Goal: Check status: Check status

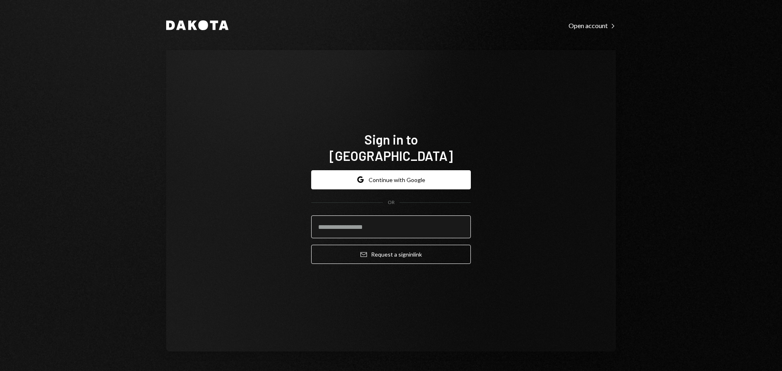
click at [361, 221] on input "email" at bounding box center [391, 226] width 160 height 23
type input "**********"
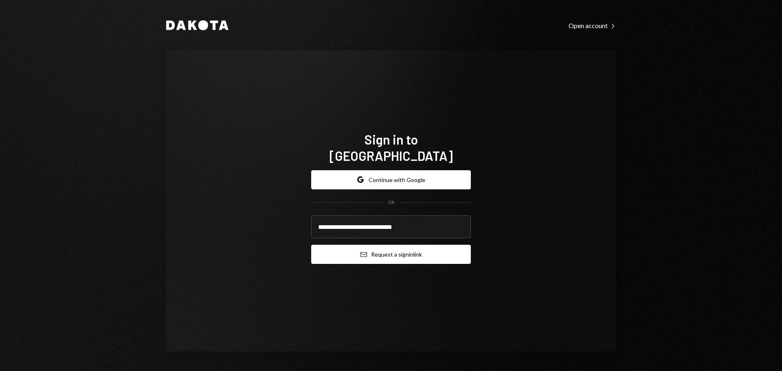
click at [356, 247] on button "Email Request a sign in link" at bounding box center [391, 254] width 160 height 19
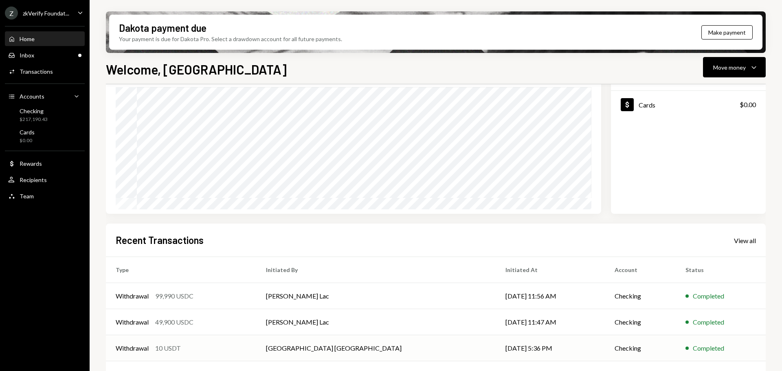
scroll to position [120, 0]
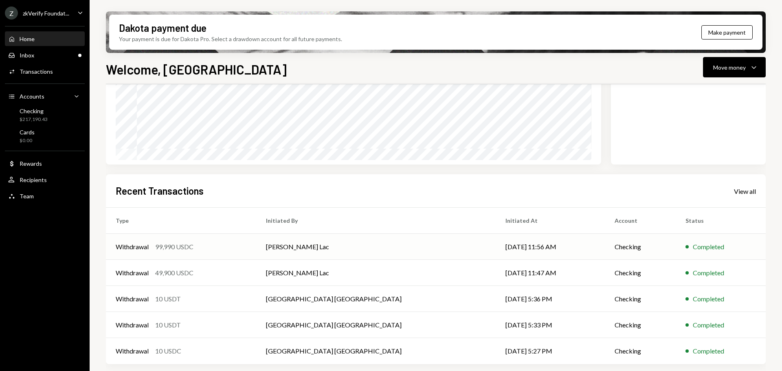
click at [332, 248] on td "[PERSON_NAME] Lac" at bounding box center [375, 247] width 239 height 26
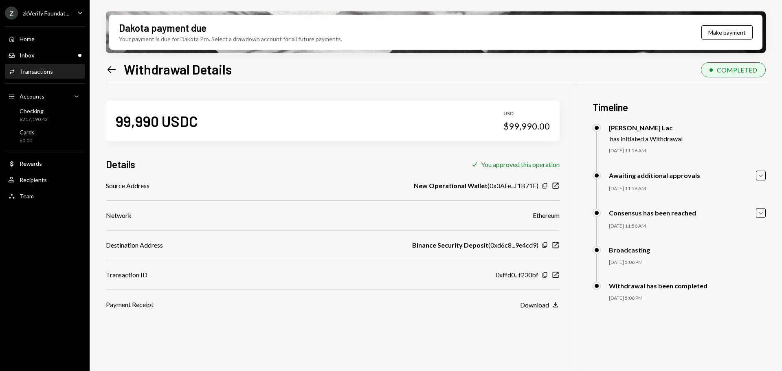
click at [103, 68] on div "Dakota payment due Your payment is due for Dakota Pro. Select a drawdown accoun…" at bounding box center [436, 185] width 692 height 371
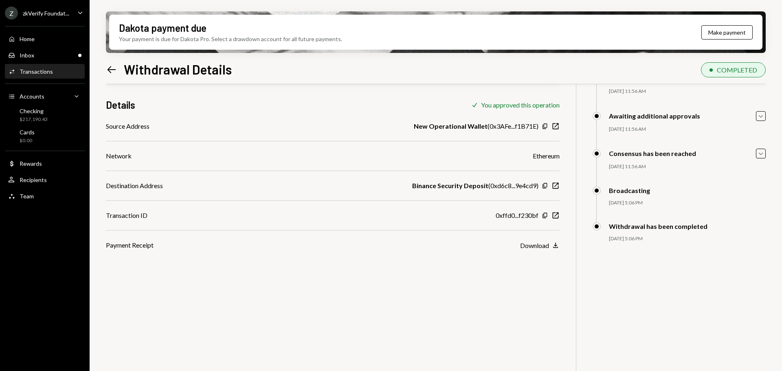
scroll to position [65, 0]
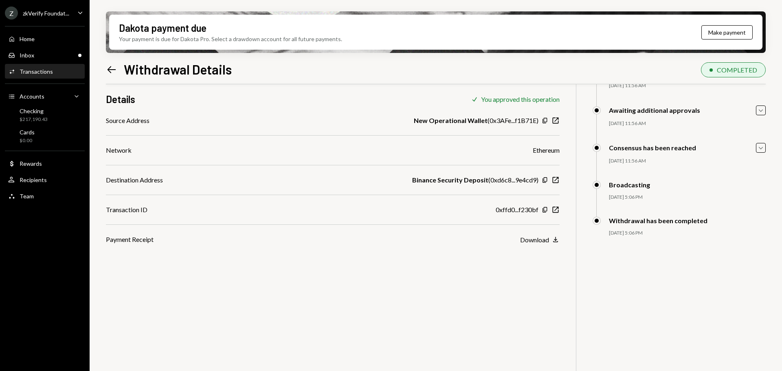
click at [109, 65] on icon "Left Arrow" at bounding box center [111, 69] width 11 height 11
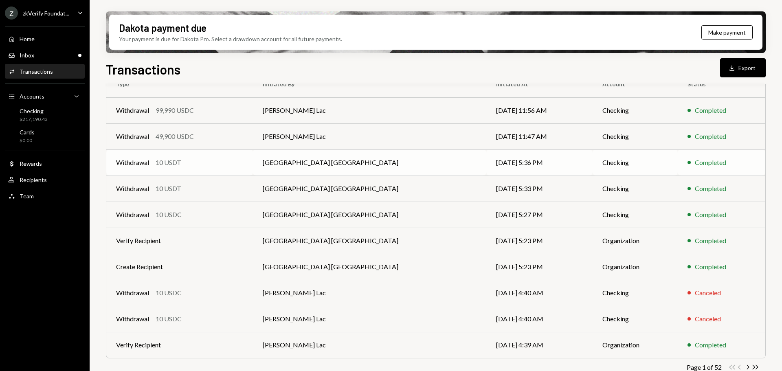
scroll to position [81, 0]
click at [253, 145] on td "Withdrawal 49,900 USDC" at bounding box center [179, 136] width 147 height 26
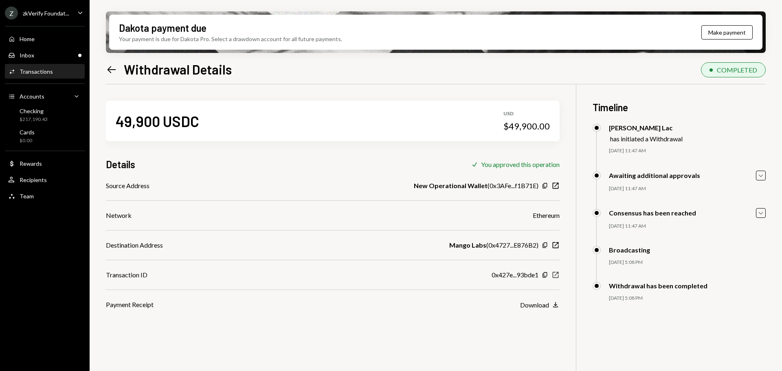
click at [555, 274] on icon "New Window" at bounding box center [555, 275] width 8 height 8
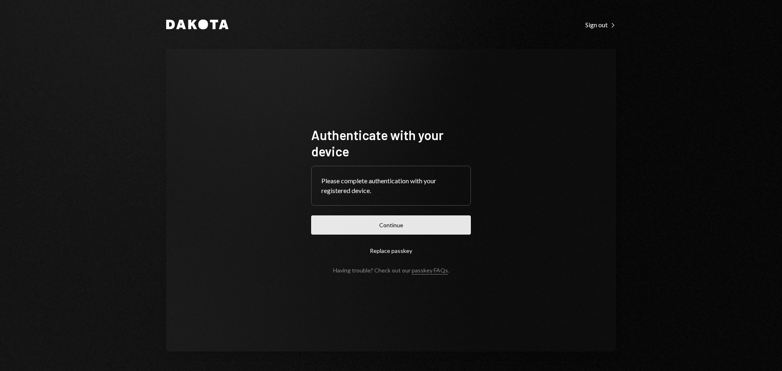
click at [339, 224] on button "Continue" at bounding box center [391, 224] width 160 height 19
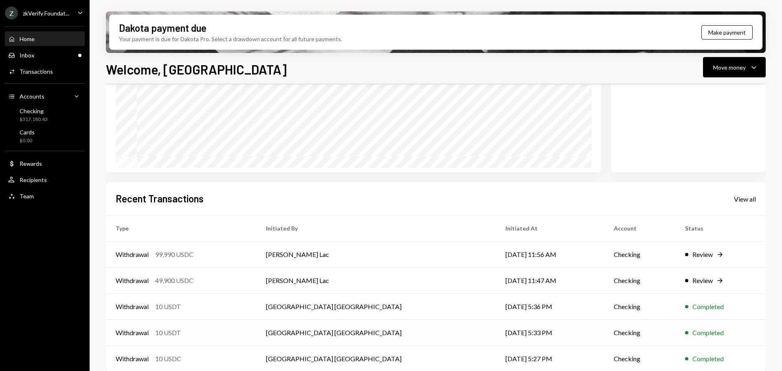
scroll to position [120, 0]
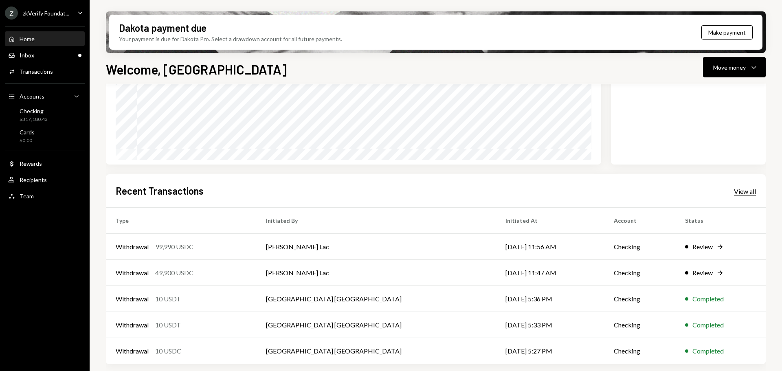
click at [734, 187] on div "View all" at bounding box center [744, 191] width 22 height 8
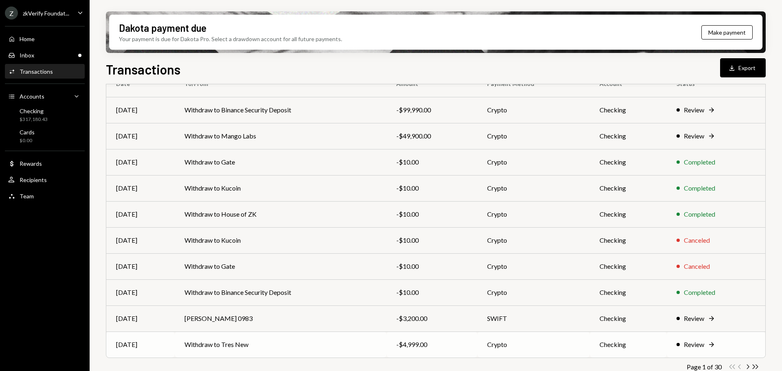
scroll to position [93, 0]
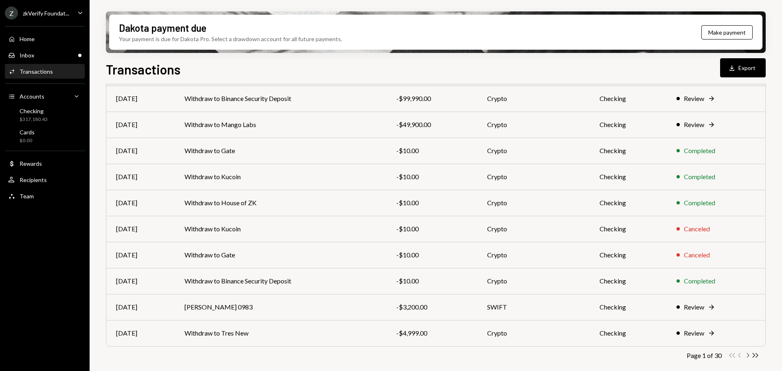
click at [747, 355] on icon "Chevron Right" at bounding box center [747, 355] width 8 height 8
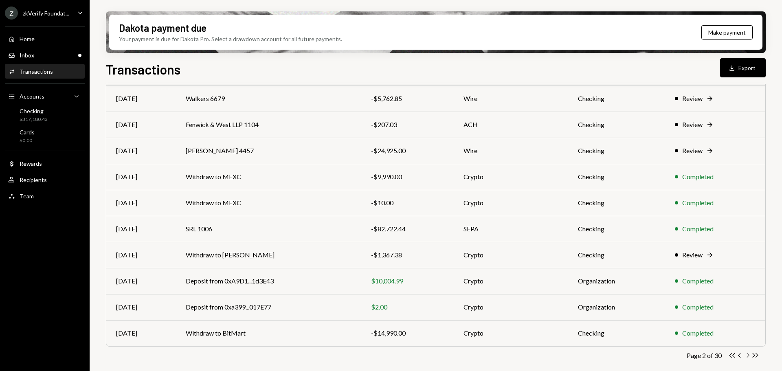
click at [749, 356] on icon "Chevron Right" at bounding box center [747, 355] width 8 height 8
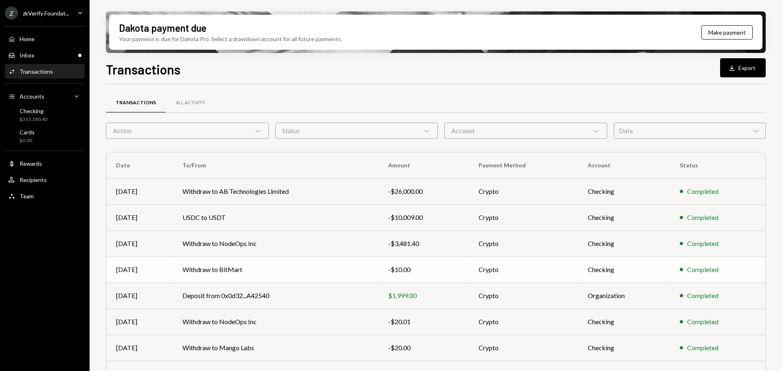
click at [274, 268] on td "Withdraw to BitMart" at bounding box center [276, 269] width 206 height 26
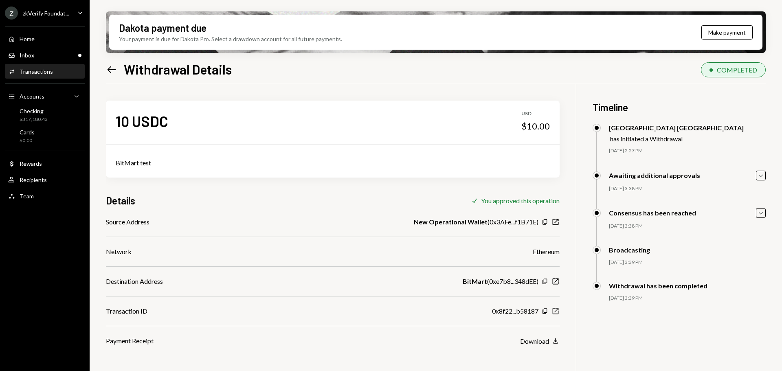
click at [556, 311] on icon "New Window" at bounding box center [555, 311] width 8 height 8
click at [54, 53] on div "Inbox Inbox" at bounding box center [44, 55] width 73 height 7
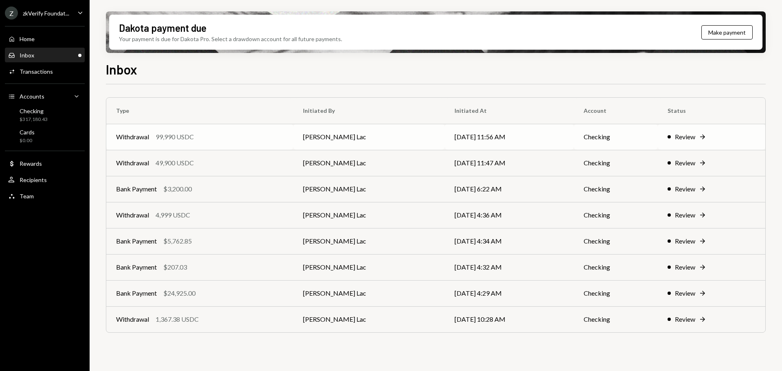
click at [241, 137] on div "Withdrawal 99,990 USDC" at bounding box center [199, 137] width 167 height 10
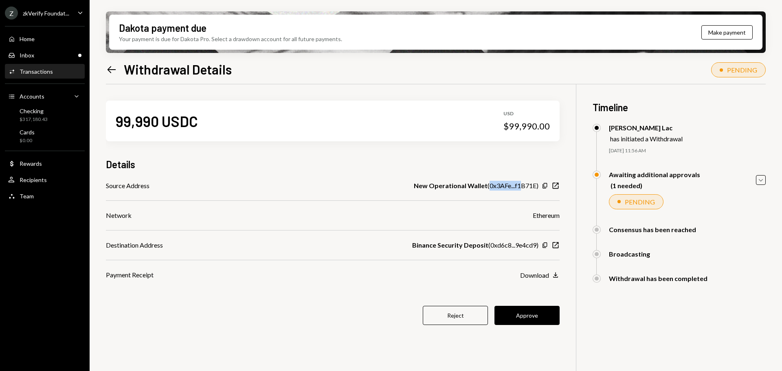
drag, startPoint x: 488, startPoint y: 186, endPoint x: 526, endPoint y: 188, distance: 37.9
click at [529, 186] on div "New Operational Wallet ( 0x3AFe...f1B71E )" at bounding box center [476, 186] width 125 height 10
drag, startPoint x: 490, startPoint y: 247, endPoint x: 528, endPoint y: 247, distance: 38.7
click at [528, 247] on div "Binance Security Deposit ( 0xd6c8...9e4cd9 )" at bounding box center [475, 245] width 126 height 10
click at [527, 320] on button "Approve" at bounding box center [526, 315] width 65 height 19
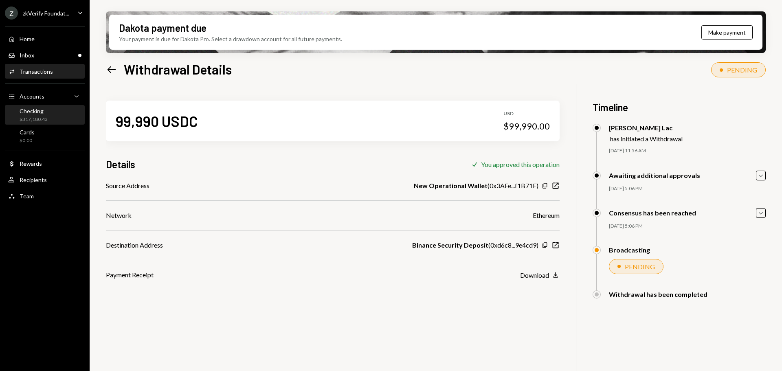
click at [43, 120] on div "$317,180.43" at bounding box center [34, 119] width 28 height 7
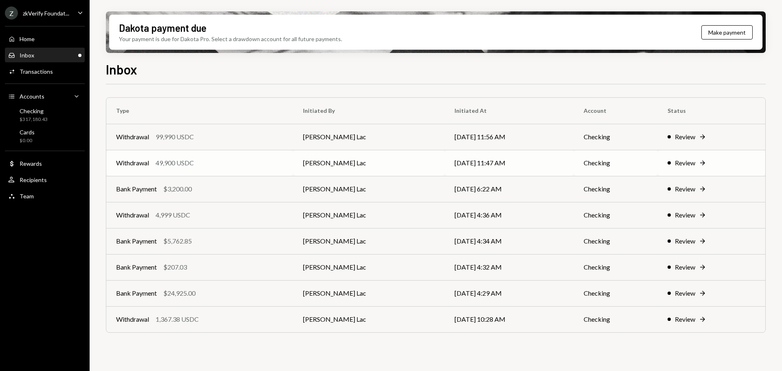
click at [202, 166] on div "Withdrawal 49,900 USDC" at bounding box center [199, 163] width 167 height 10
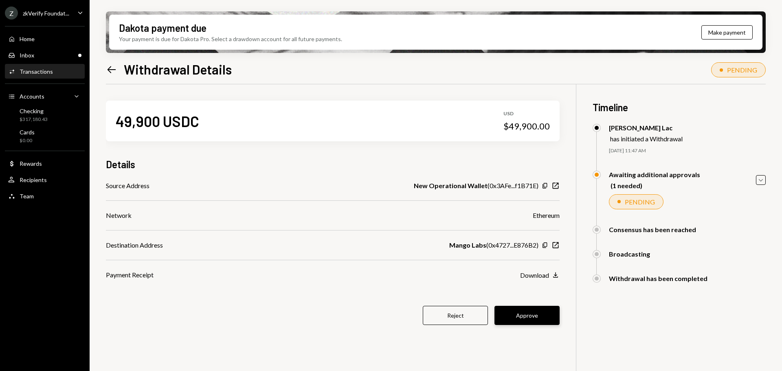
click at [517, 321] on button "Approve" at bounding box center [526, 315] width 65 height 19
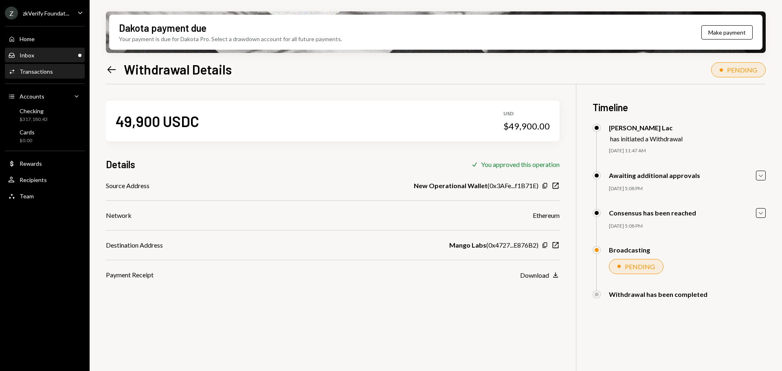
click at [46, 55] on div "Inbox Inbox" at bounding box center [44, 55] width 73 height 7
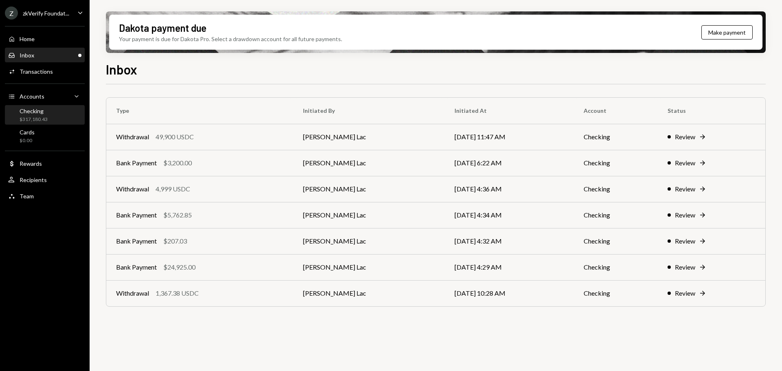
click at [54, 117] on div "Checking $317,180.43" at bounding box center [44, 114] width 73 height 15
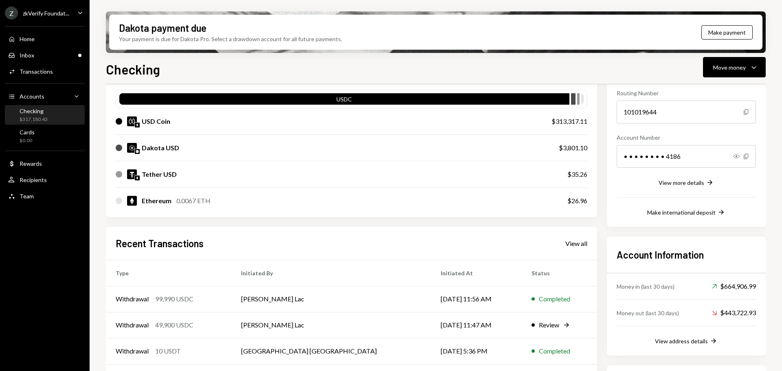
scroll to position [163, 0]
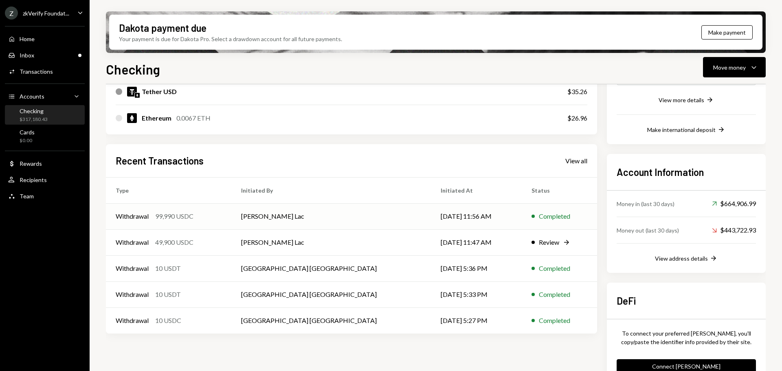
click at [221, 214] on div "Withdrawal 99,990 USDC" at bounding box center [169, 216] width 106 height 10
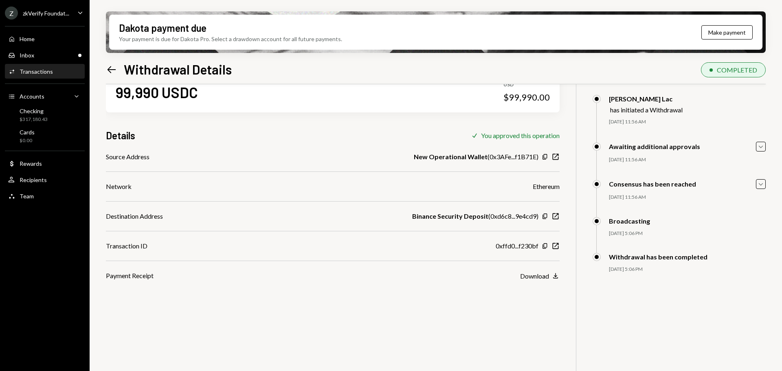
scroll to position [41, 0]
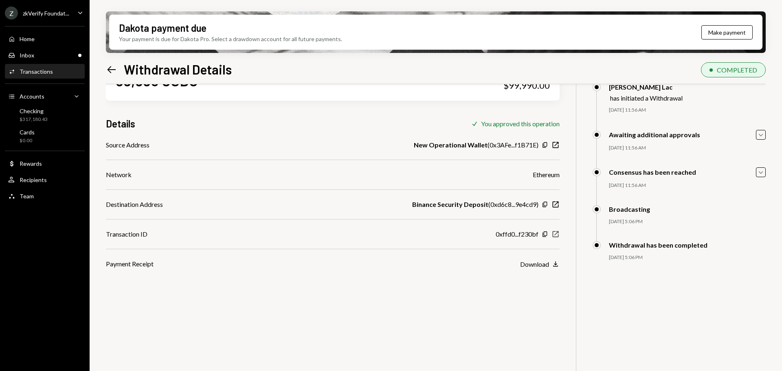
click at [554, 234] on icon "New Window" at bounding box center [555, 234] width 8 height 8
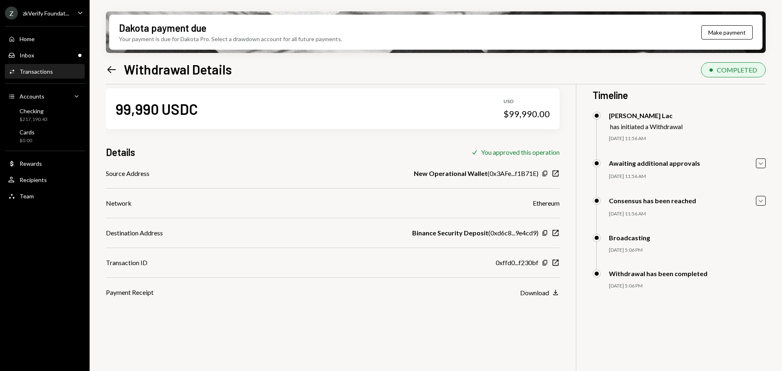
scroll to position [0, 0]
